Goal: Information Seeking & Learning: Learn about a topic

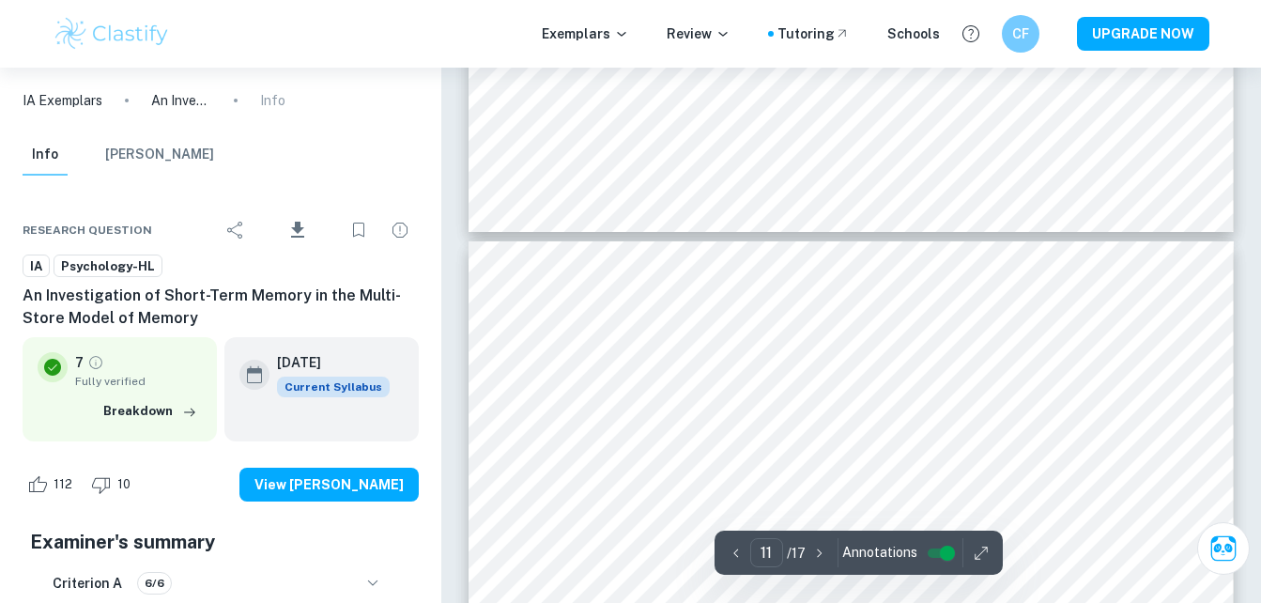
scroll to position [10210, 0]
